Goal: Obtain resource: Download file/media

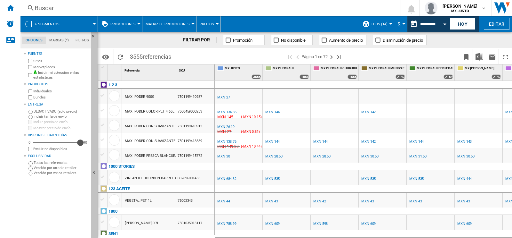
drag, startPoint x: 37, startPoint y: 142, endPoint x: 91, endPoint y: 144, distance: 53.9
click at [91, 144] on div "Opciones Marcas (*) Filtros Opciones Marcas (*) Filtros Fuentes Sitios Marketpl…" at bounding box center [58, 135] width 77 height 206
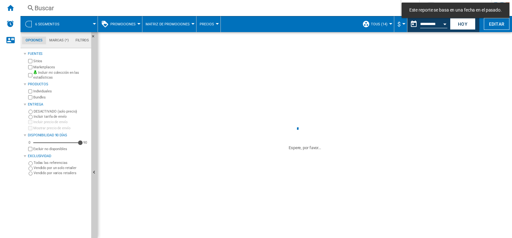
click at [93, 25] on span at bounding box center [82, 24] width 26 height 16
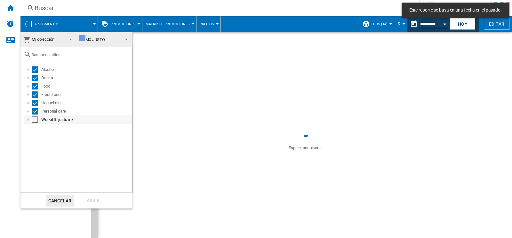
click at [34, 119] on div "Select" at bounding box center [35, 119] width 6 height 6
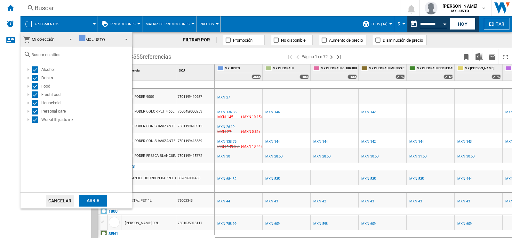
click at [85, 197] on div "Abrir" at bounding box center [93, 200] width 28 height 12
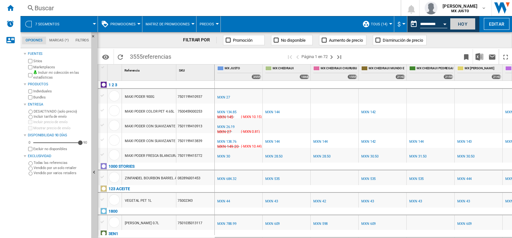
click at [456, 25] on button "Hoy" at bounding box center [463, 24] width 26 height 12
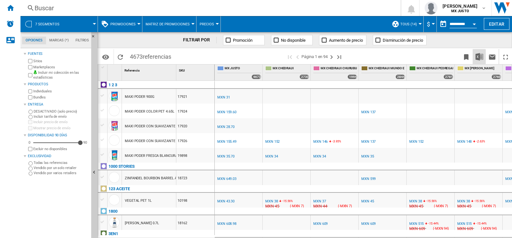
click at [483, 57] on img "Descargar en Excel" at bounding box center [480, 57] width 8 height 8
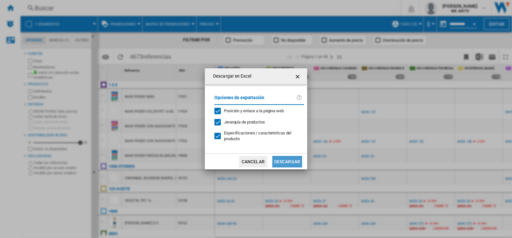
click at [288, 156] on button "Descargar" at bounding box center [287, 162] width 30 height 12
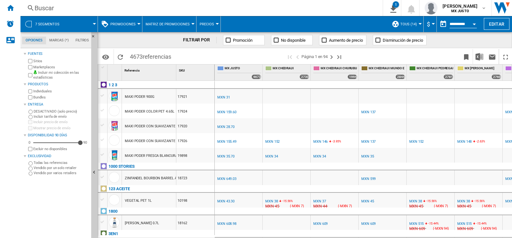
click at [419, 24] on div at bounding box center [420, 24] width 3 height 2
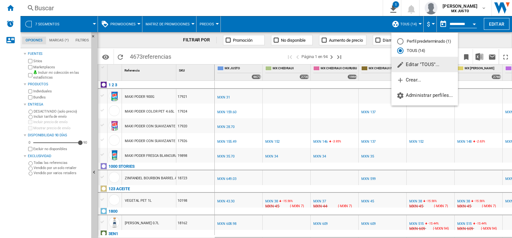
click at [412, 61] on span "Editar "TOUS"..." at bounding box center [418, 64] width 43 height 6
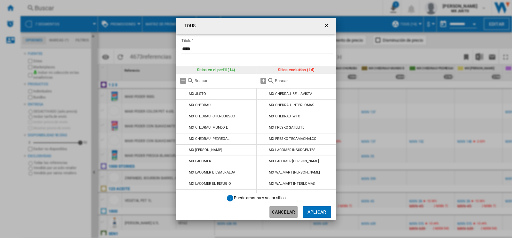
click at [282, 210] on button "Cancelar" at bounding box center [284, 212] width 28 height 12
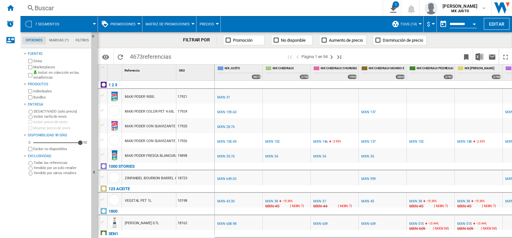
click at [419, 22] on button "TOUS (14)" at bounding box center [411, 24] width 20 height 16
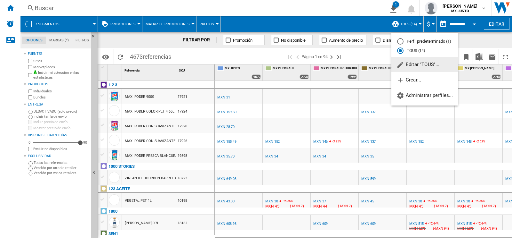
click at [416, 48] on md-radio-button "TOUS (14)" at bounding box center [424, 51] width 55 height 6
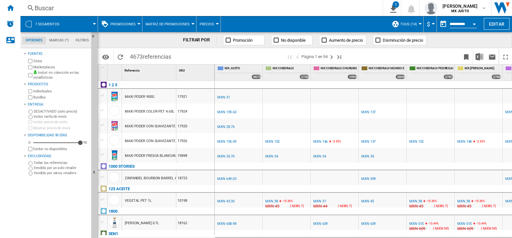
click at [411, 23] on span "TOUS (14)" at bounding box center [409, 24] width 17 height 4
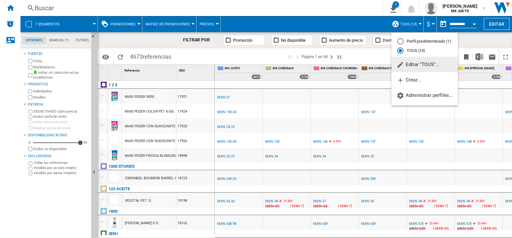
click at [412, 61] on span "Editar "TOUS"..." at bounding box center [418, 64] width 43 height 6
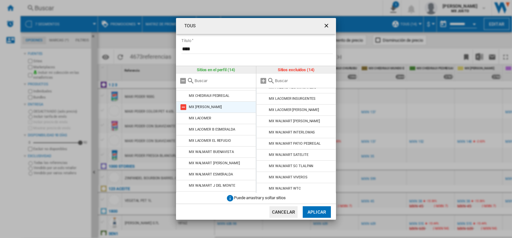
scroll to position [51, 0]
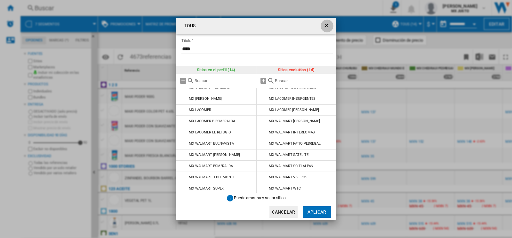
click at [330, 21] on button "TOUS Título ..." at bounding box center [327, 26] width 13 height 13
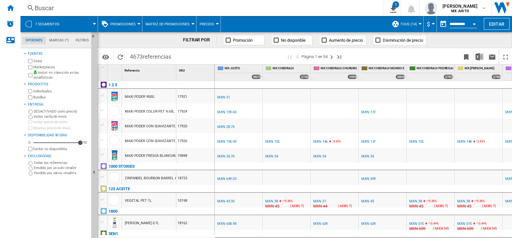
click at [417, 24] on button "TOUS (14)" at bounding box center [411, 24] width 20 height 16
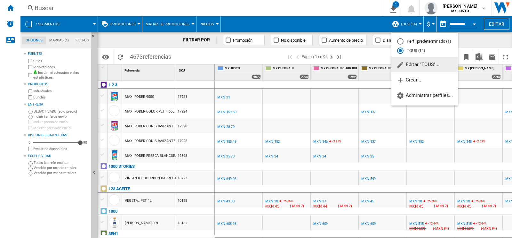
click at [412, 63] on span "Editar "TOUS"..." at bounding box center [418, 64] width 43 height 6
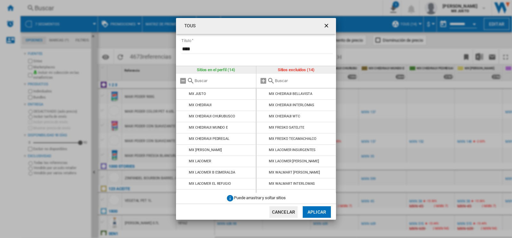
click at [60, 165] on div "TOUS Título **** Sitios en el perfil (14) MX JUSTO MX CHEDRAUI MX CHEDRAUI CHUR…" at bounding box center [256, 118] width 512 height 237
